Goal: Information Seeking & Learning: Find specific page/section

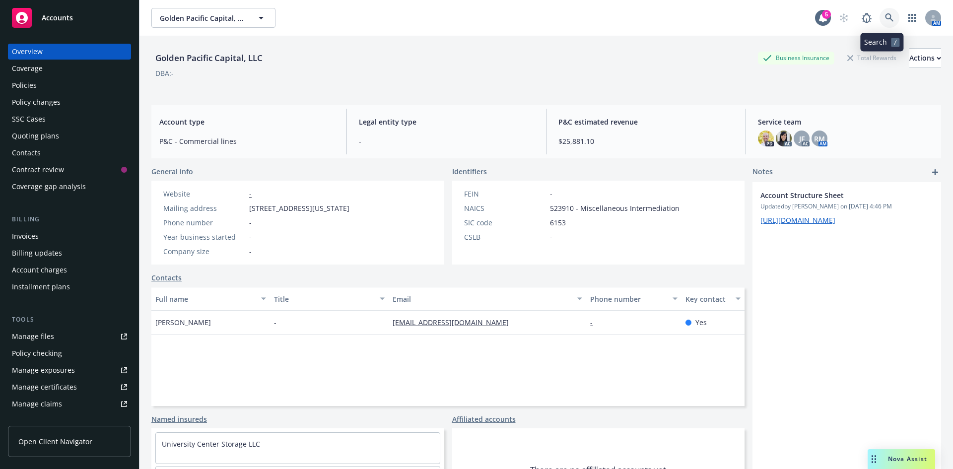
click at [885, 19] on icon at bounding box center [889, 17] width 9 height 9
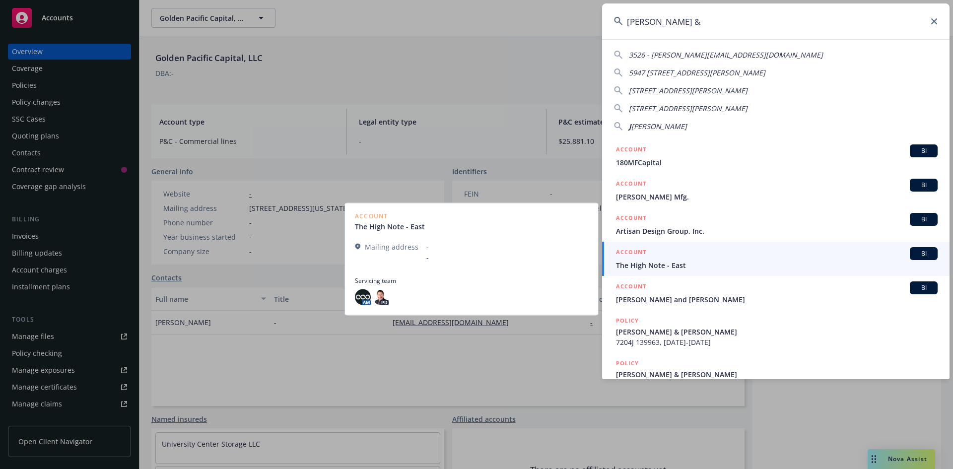
type input "[PERSON_NAME] & e"
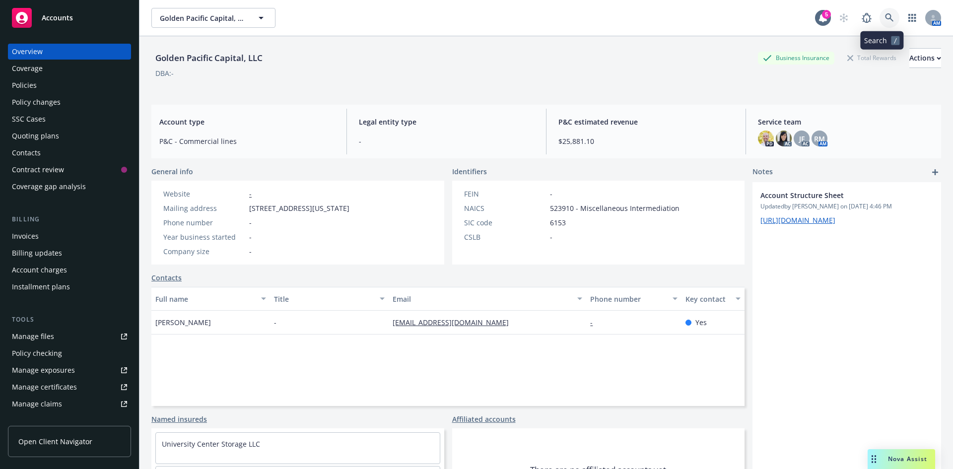
click at [885, 16] on icon at bounding box center [889, 17] width 8 height 8
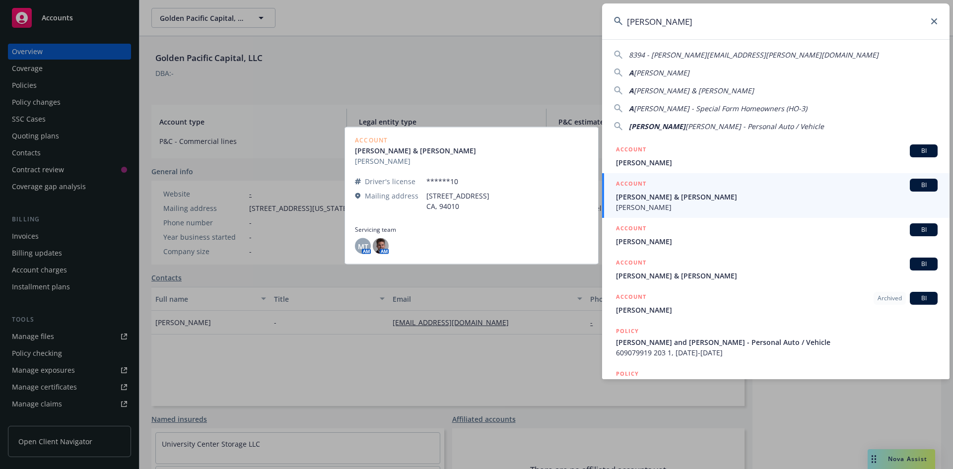
type input "[PERSON_NAME]"
click at [714, 197] on span "[PERSON_NAME] & [PERSON_NAME]" at bounding box center [777, 197] width 322 height 10
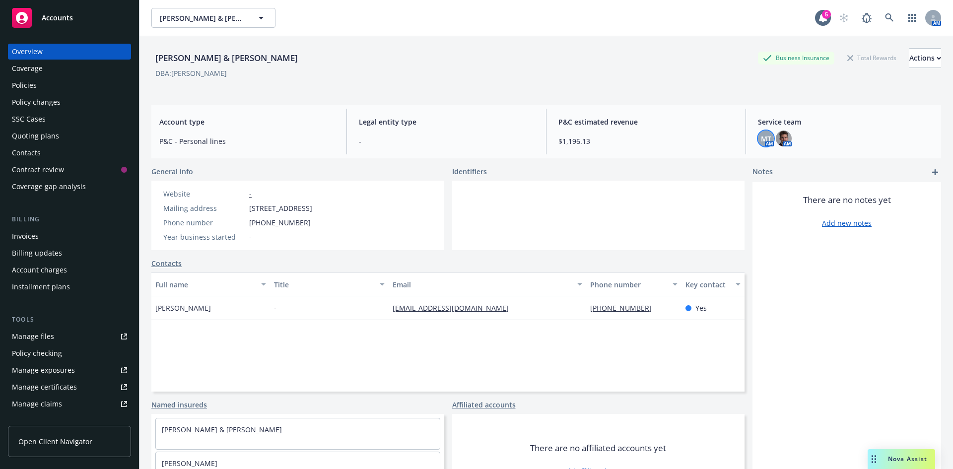
click at [761, 141] on span "MT" at bounding box center [766, 138] width 10 height 10
click at [681, 105] on div "Account type P&C - Personal lines Legal entity type - P&C estimated revenue $1,…" at bounding box center [546, 132] width 790 height 54
click at [885, 18] on icon at bounding box center [889, 17] width 9 height 9
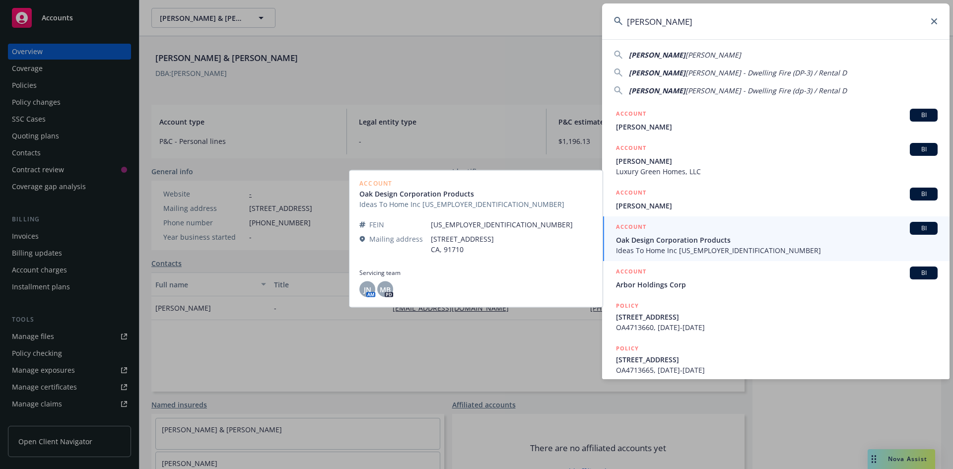
type input "[PERSON_NAME]"
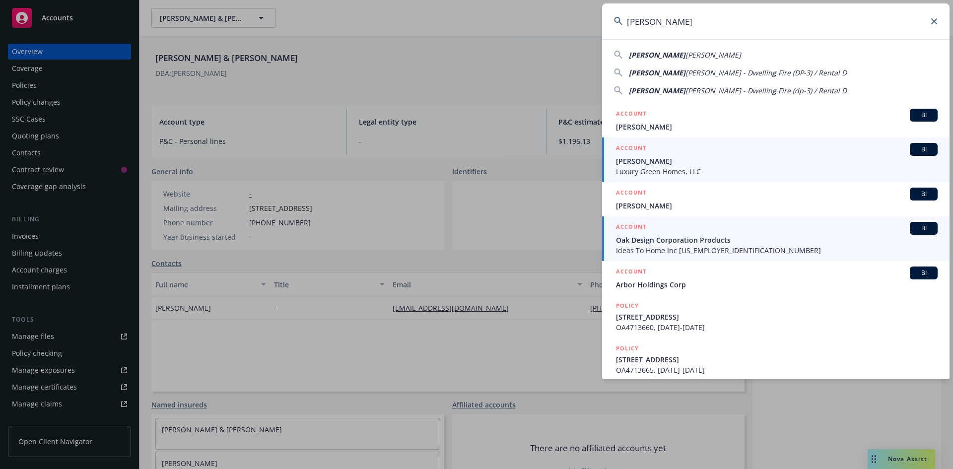
click at [629, 161] on span "[PERSON_NAME]" at bounding box center [777, 161] width 322 height 10
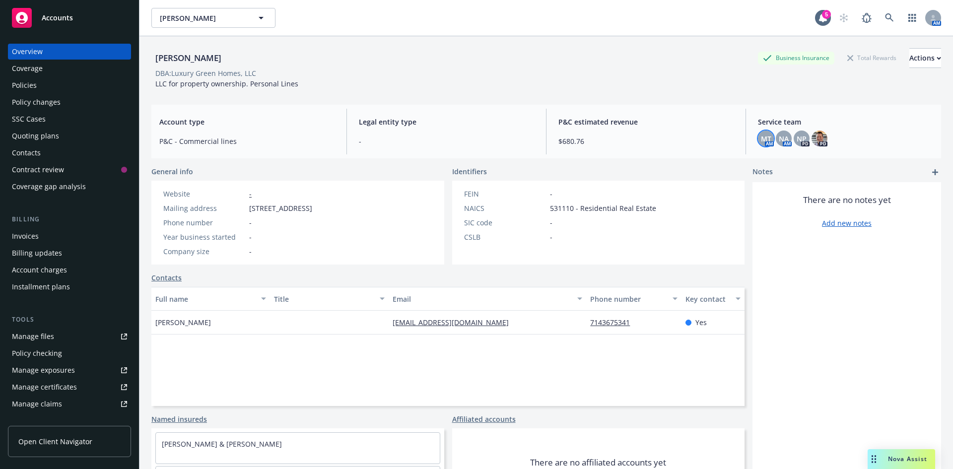
click at [761, 140] on span "MT" at bounding box center [766, 138] width 10 height 10
click at [642, 106] on div "Account type P&C - Commercial lines Legal entity type - P&C estimated revenue $…" at bounding box center [546, 132] width 790 height 54
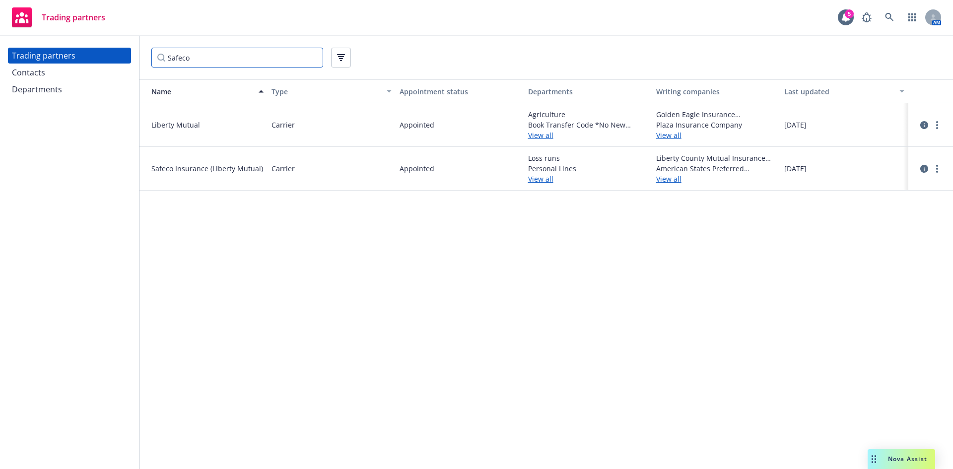
click at [215, 56] on input "Safeco" at bounding box center [237, 58] width 172 height 20
click at [71, 57] on div "Trading partners Contacts Departments Safeco Name Type Appointment status Depar…" at bounding box center [476, 252] width 953 height 433
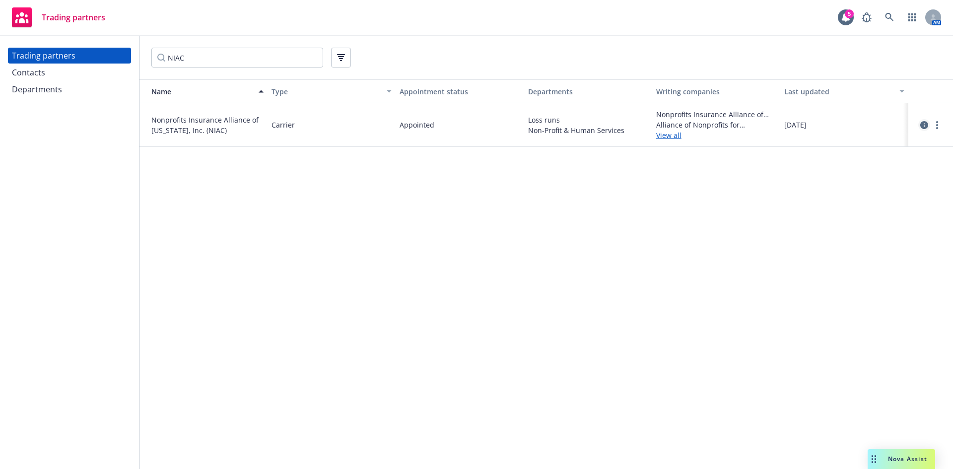
click at [925, 123] on icon "circleInformation" at bounding box center [924, 125] width 8 height 8
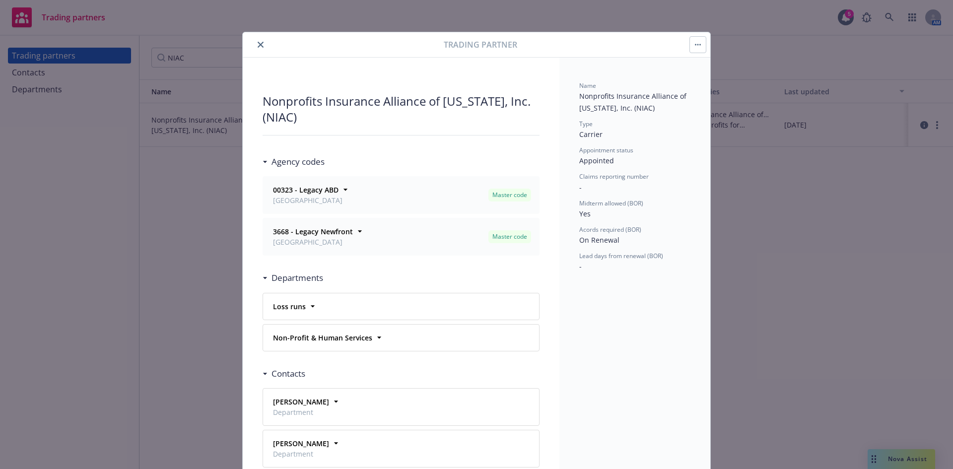
click at [260, 43] on button "close" at bounding box center [261, 45] width 12 height 12
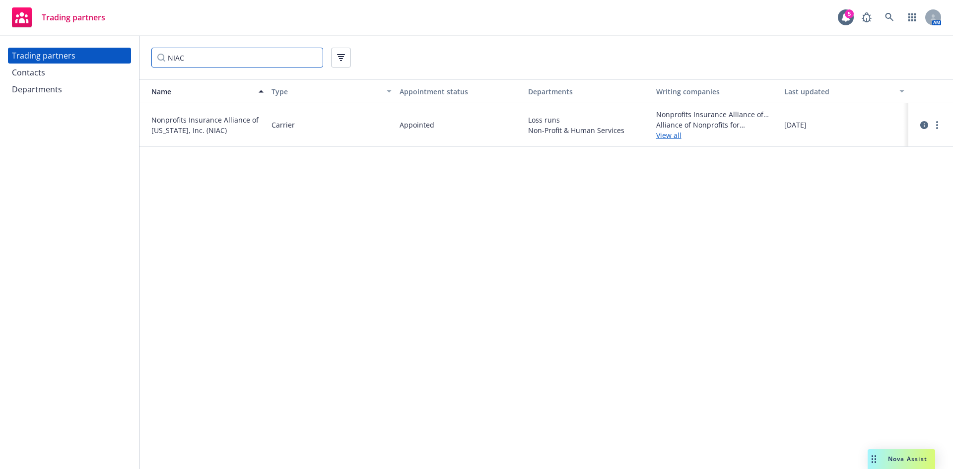
click at [251, 57] on input "NIAC" at bounding box center [237, 58] width 172 height 20
drag, startPoint x: 251, startPoint y: 57, endPoint x: 72, endPoint y: 57, distance: 178.7
click at [72, 57] on div "Trading partners Contacts Departments NIAC Name Type Appointment status Departm…" at bounding box center [476, 252] width 953 height 433
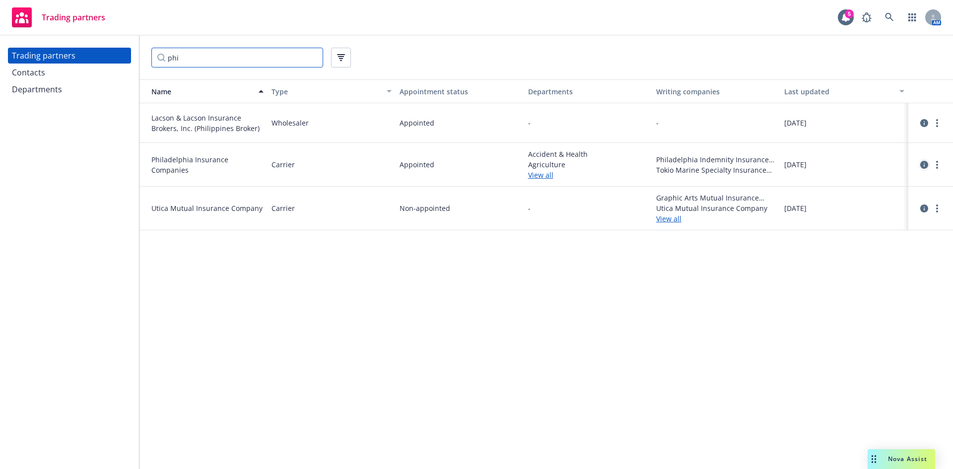
type input "phi"
click at [927, 163] on icon "circleInformation" at bounding box center [924, 165] width 8 height 8
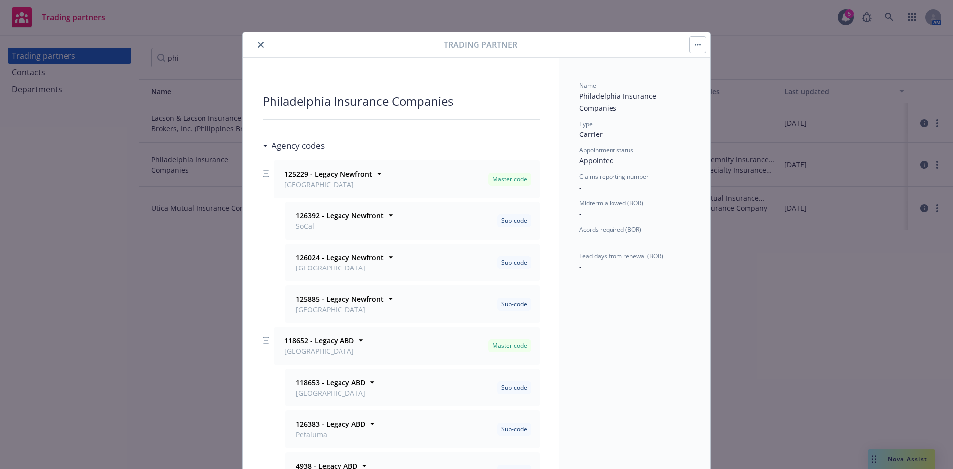
click at [258, 42] on icon "close" at bounding box center [261, 45] width 6 height 6
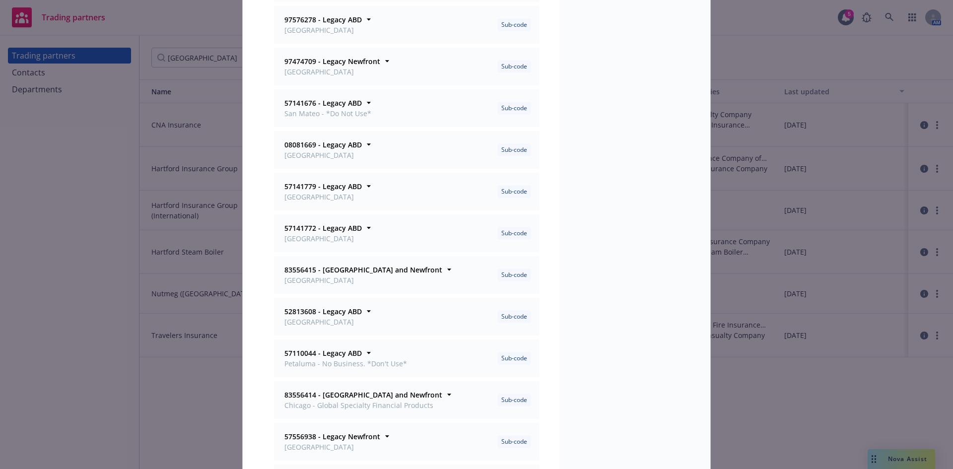
scroll to position [993, 0]
